Goal: Navigation & Orientation: Find specific page/section

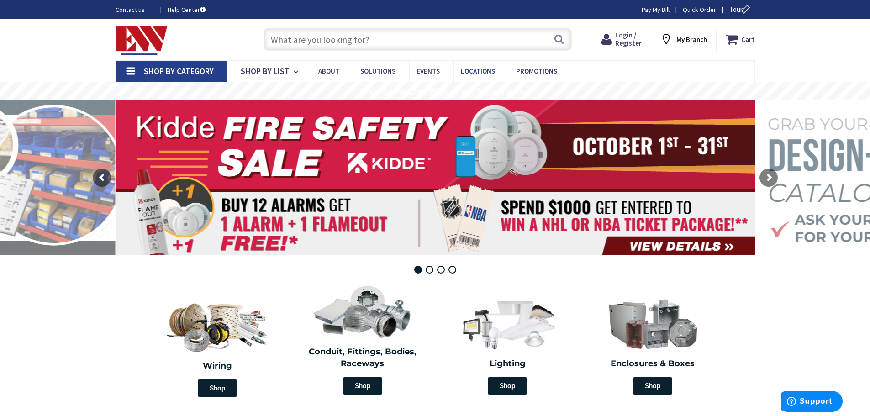
click at [478, 70] on span "Locations" at bounding box center [478, 71] width 34 height 9
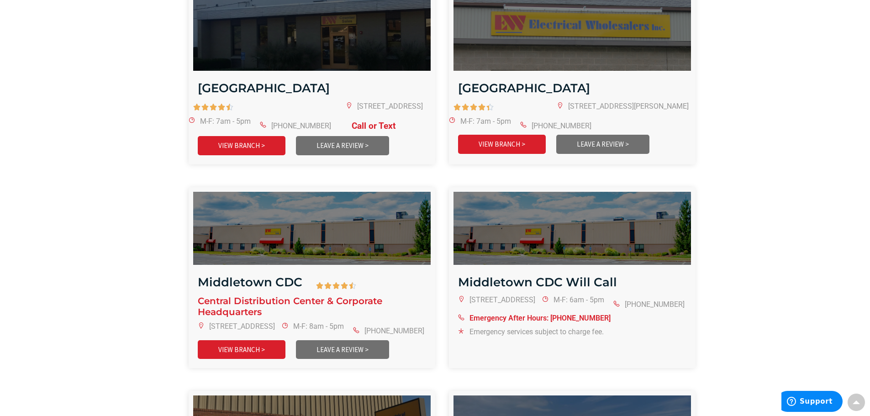
scroll to position [776, 0]
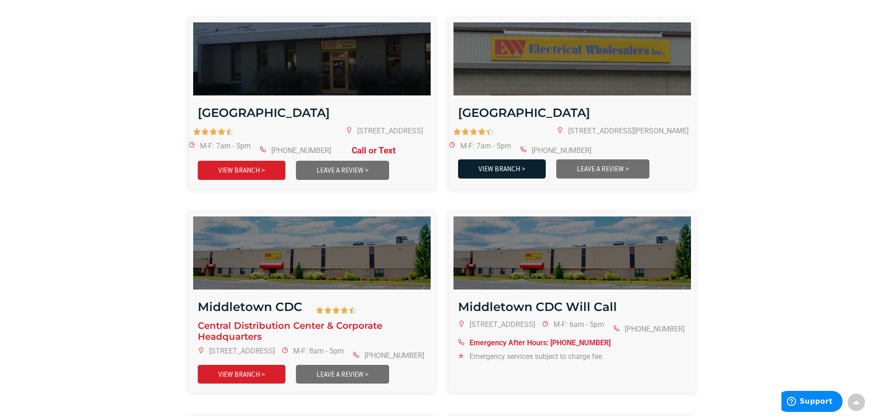
click at [508, 159] on link "VIEW BRANCH >" at bounding box center [502, 168] width 88 height 19
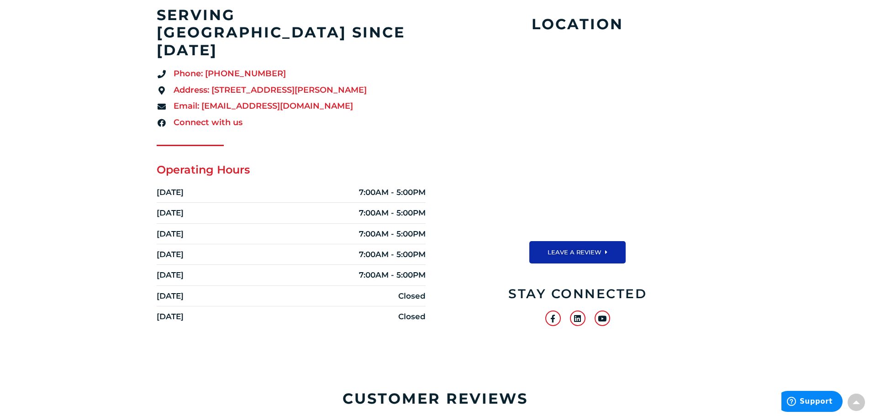
scroll to position [204, 0]
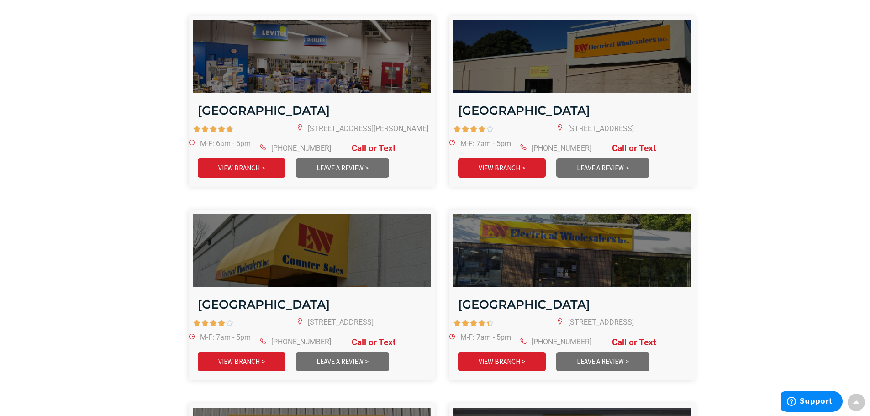
scroll to position [1278, 0]
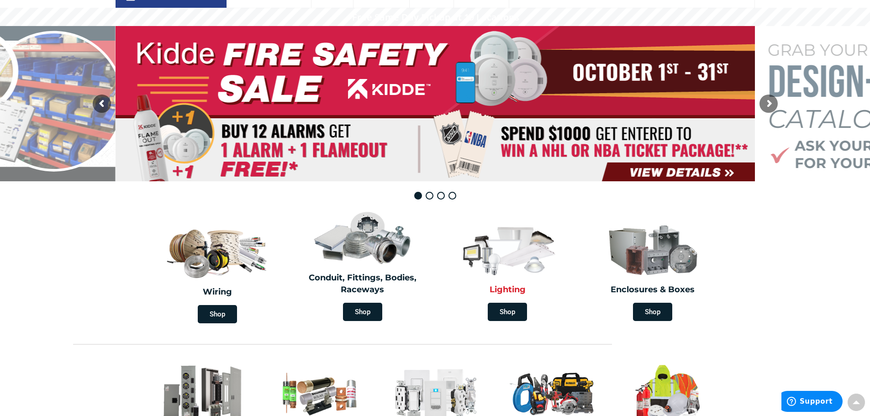
scroll to position [73, 0]
click at [767, 105] on rs-arrow at bounding box center [768, 104] width 18 height 18
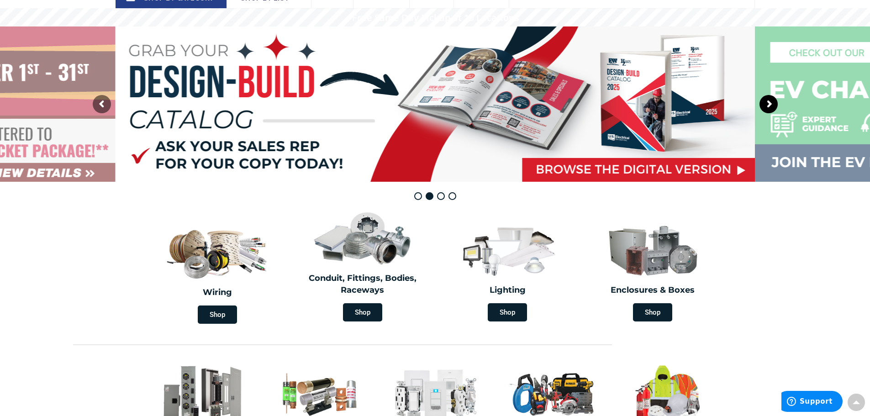
click at [765, 101] on rs-arrow at bounding box center [768, 104] width 18 height 18
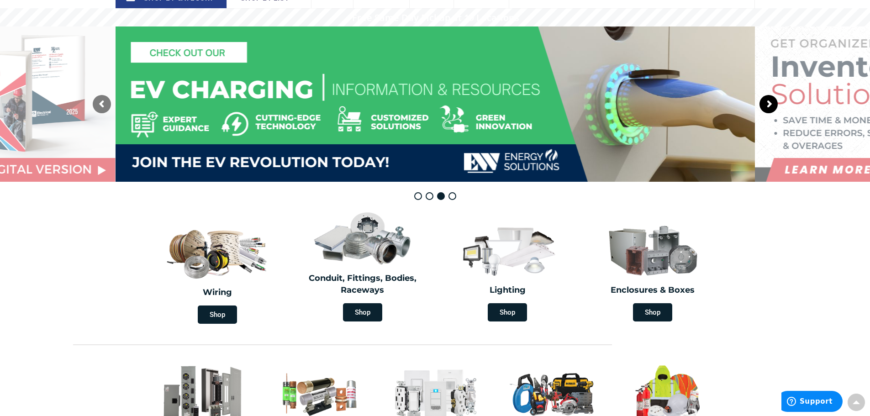
click at [765, 101] on rs-arrow at bounding box center [768, 104] width 18 height 18
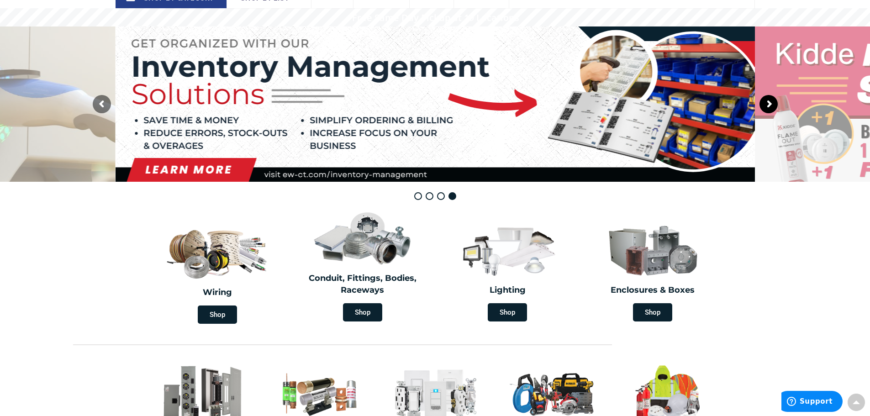
click at [763, 101] on rs-arrow at bounding box center [768, 104] width 18 height 18
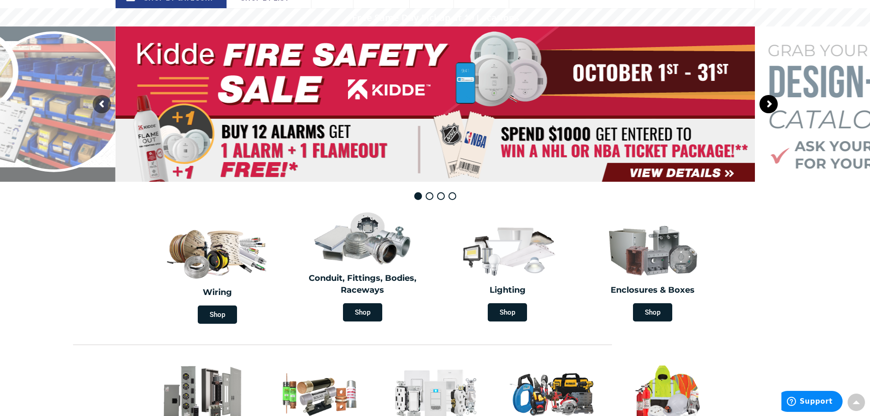
click at [771, 104] on rs-arrow at bounding box center [768, 104] width 18 height 18
